Goal: Check status: Check status

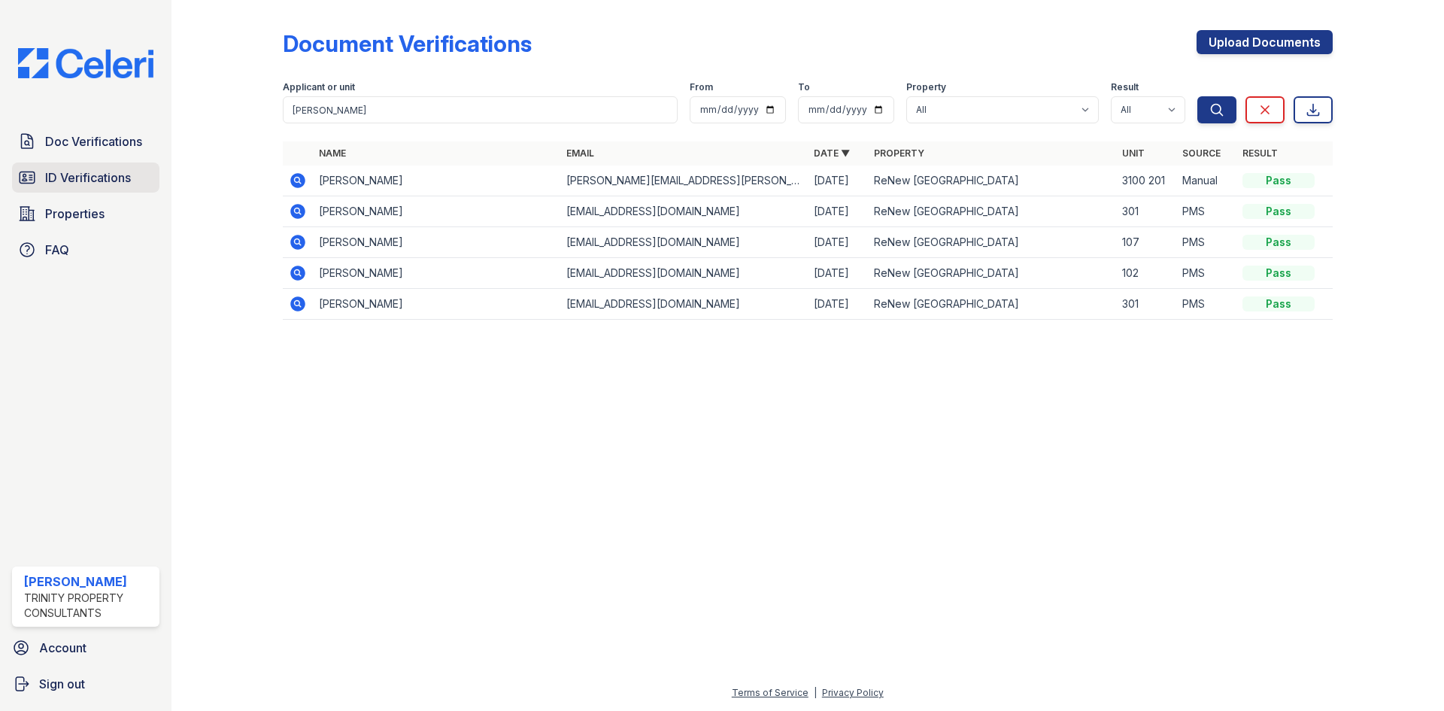
click at [53, 183] on span "ID Verifications" at bounding box center [88, 177] width 86 height 18
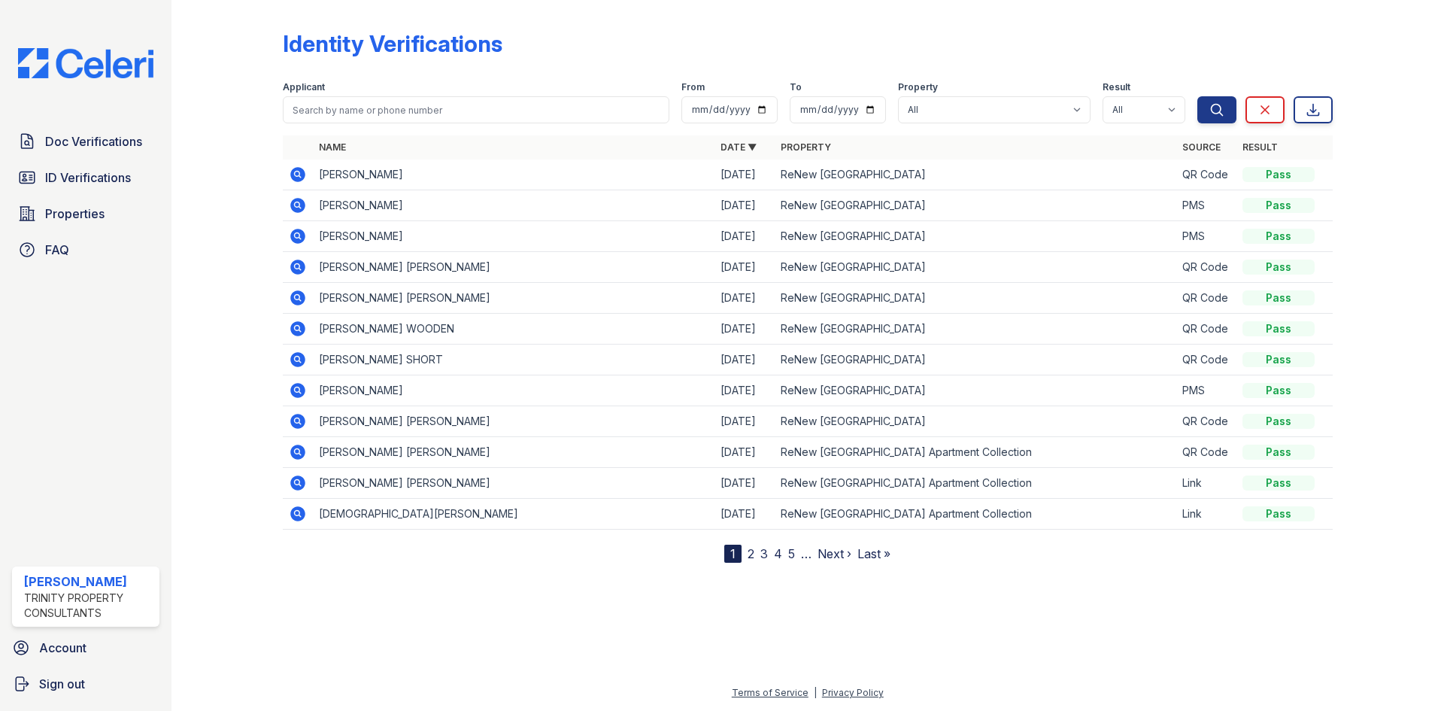
click at [53, 184] on span "ID Verifications" at bounding box center [88, 177] width 86 height 18
drag, startPoint x: 299, startPoint y: 171, endPoint x: 296, endPoint y: 181, distance: 10.2
click at [299, 171] on icon at bounding box center [297, 174] width 15 height 15
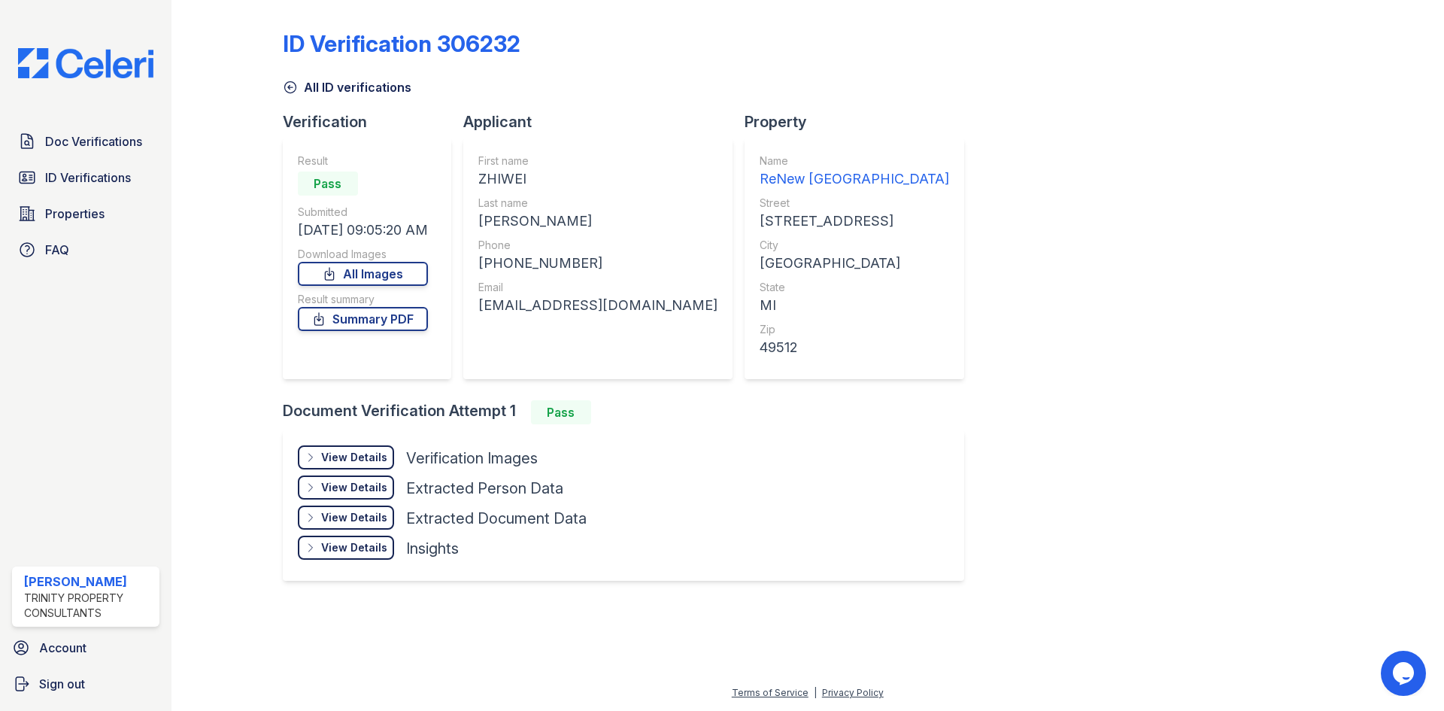
click at [318, 451] on div "View Details Details" at bounding box center [346, 457] width 96 height 24
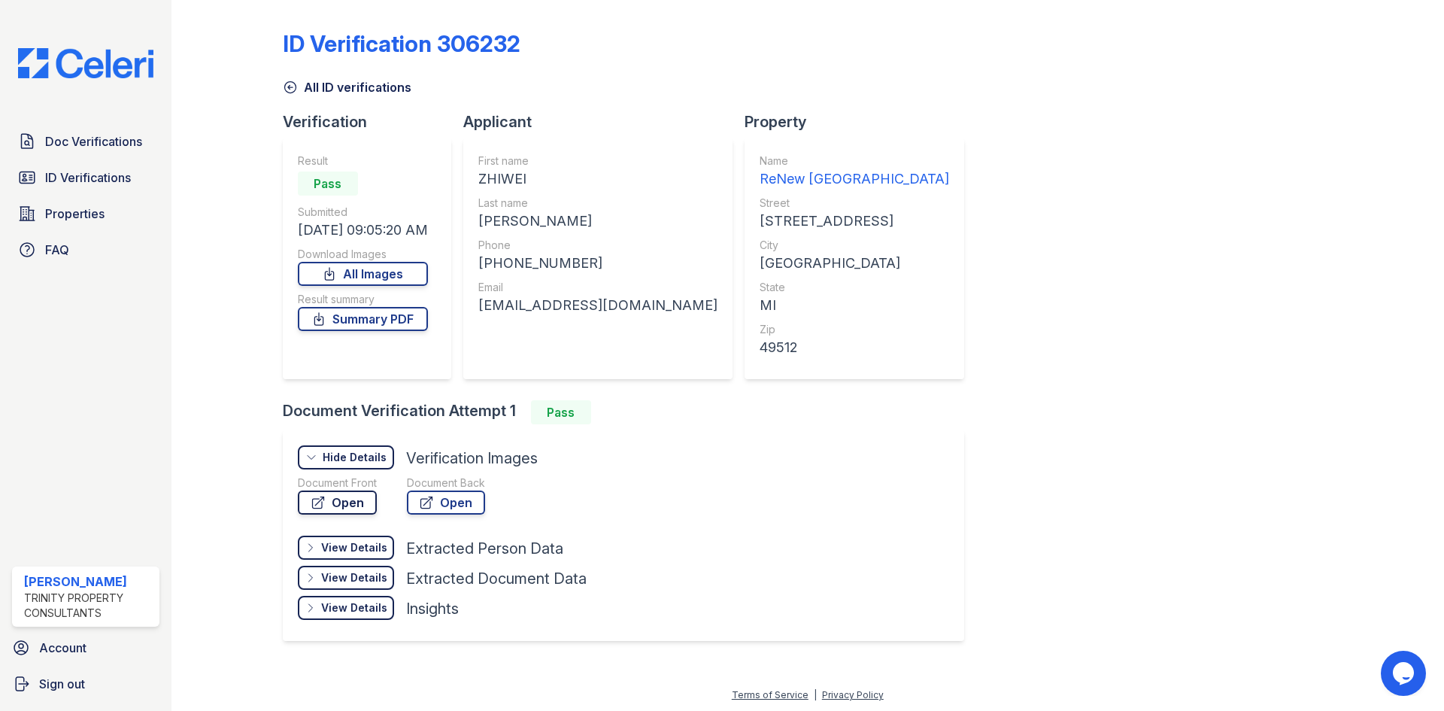
click at [350, 490] on link "Open" at bounding box center [337, 502] width 79 height 24
click at [425, 496] on icon at bounding box center [426, 502] width 15 height 15
click at [370, 303] on div "Result summary" at bounding box center [363, 299] width 130 height 15
click at [374, 325] on link "Summary PDF" at bounding box center [363, 319] width 130 height 24
click at [96, 147] on span "Doc Verifications" at bounding box center [93, 141] width 97 height 18
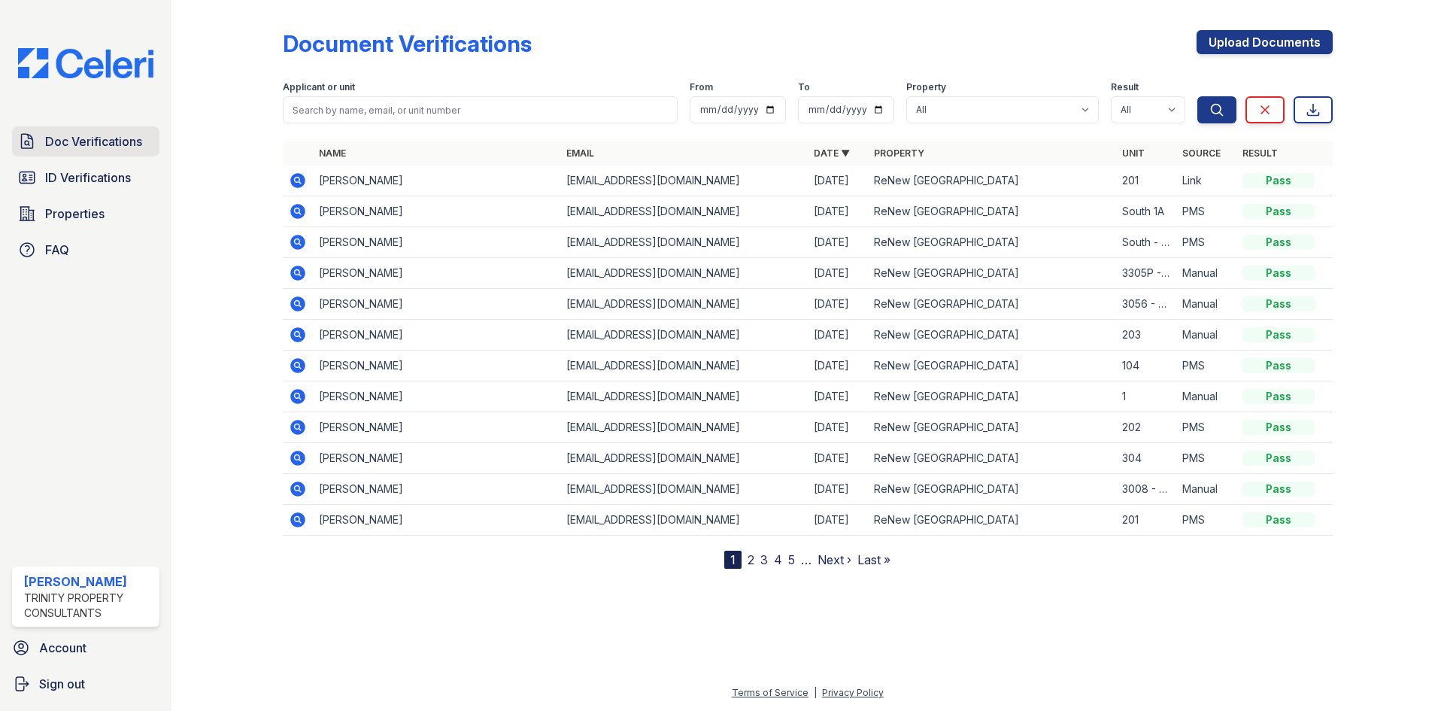
drag, startPoint x: 89, startPoint y: 139, endPoint x: 111, endPoint y: 135, distance: 22.9
click at [89, 139] on span "Doc Verifications" at bounding box center [93, 141] width 97 height 18
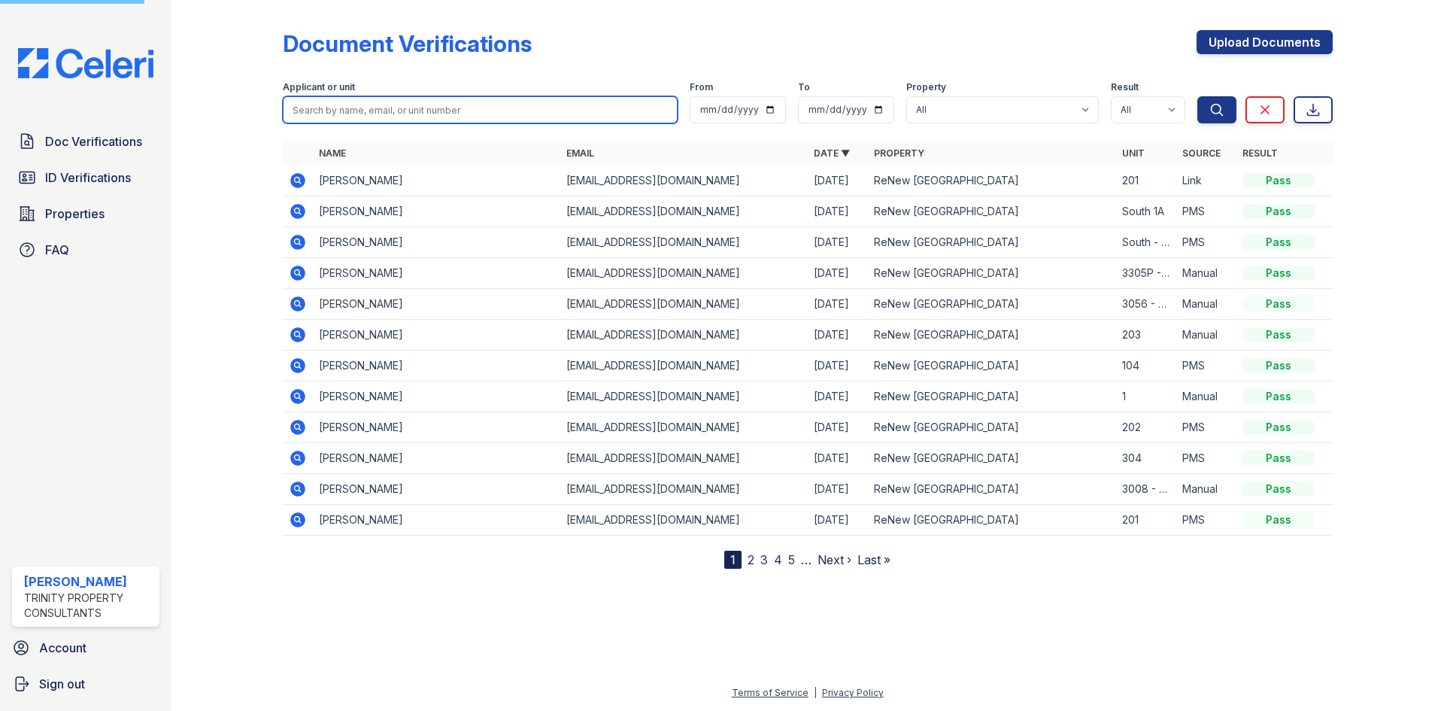
click at [447, 114] on input "search" at bounding box center [480, 109] width 395 height 27
click at [443, 113] on input "search" at bounding box center [480, 109] width 395 height 27
type input "wang"
click at [1197, 96] on button "Search" at bounding box center [1216, 109] width 39 height 27
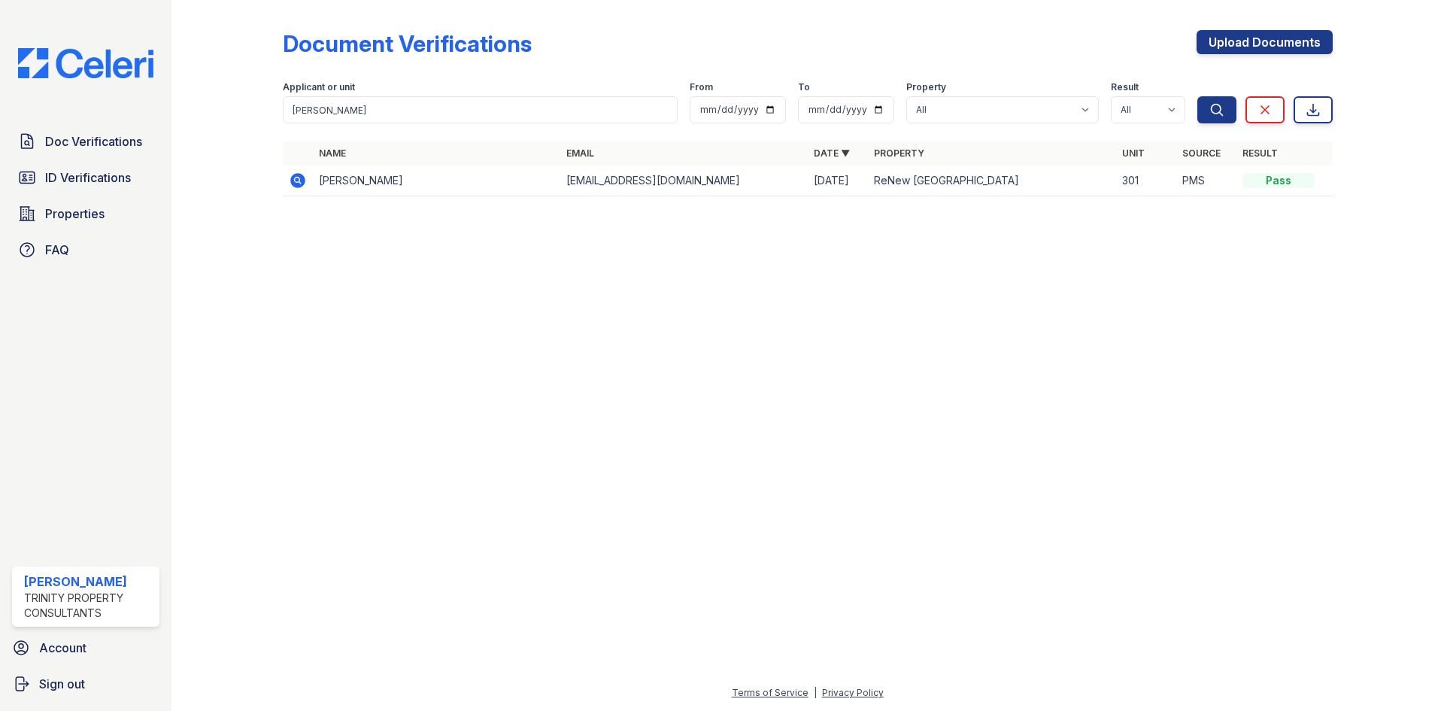
click at [294, 184] on icon at bounding box center [297, 180] width 15 height 15
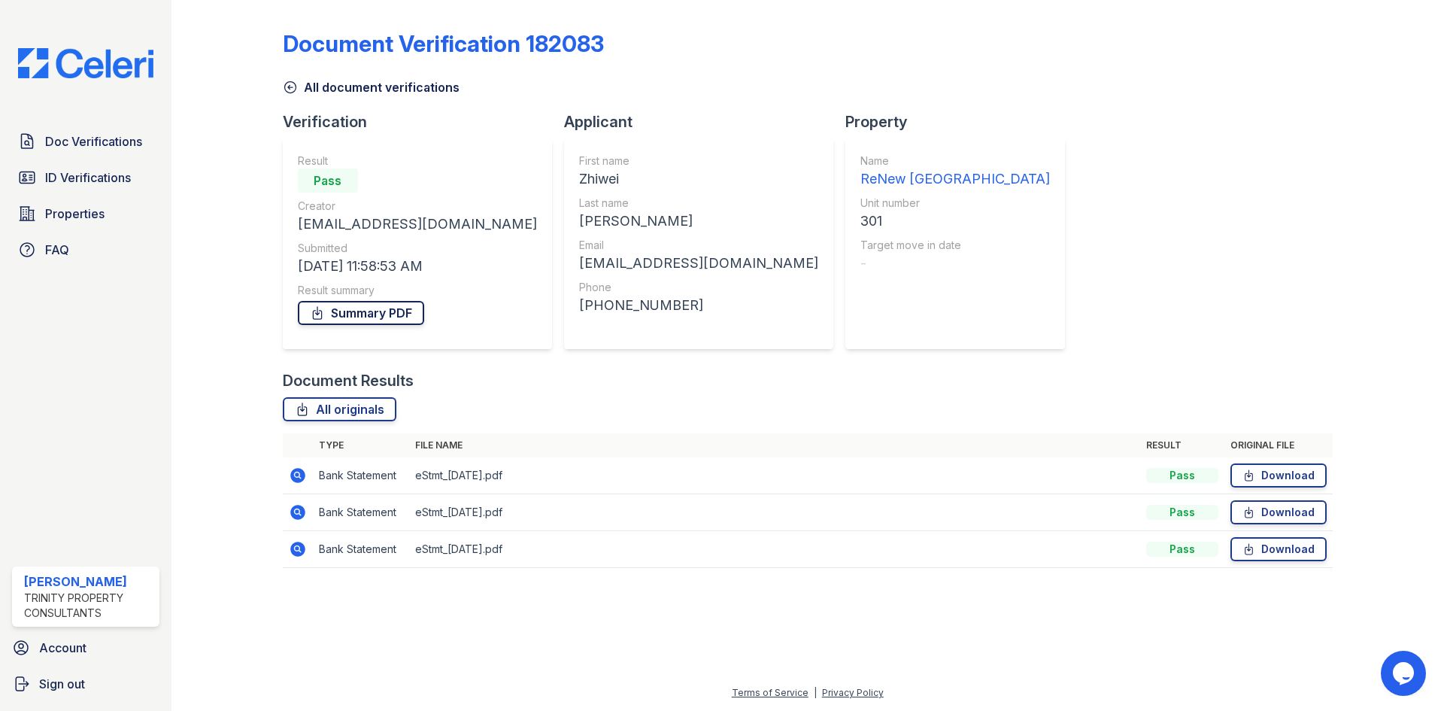
click at [347, 311] on link "Summary PDF" at bounding box center [361, 313] width 126 height 24
